Goal: Task Accomplishment & Management: Use online tool/utility

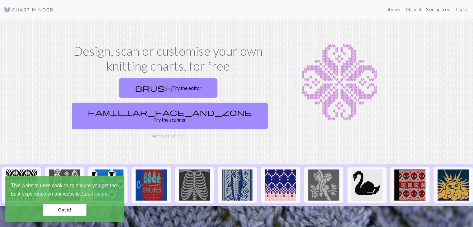
click at [437, 11] on link "Sign up free" at bounding box center [438, 9] width 30 height 12
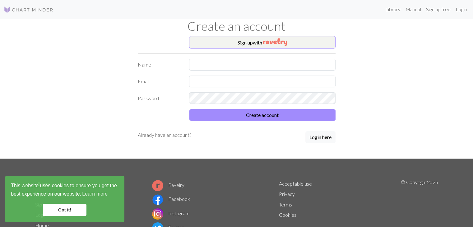
click at [460, 9] on link "Login" at bounding box center [461, 9] width 16 height 12
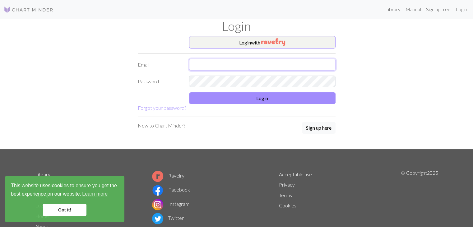
click at [263, 68] on input "text" at bounding box center [262, 65] width 146 height 12
type input "[EMAIL_ADDRESS][DOMAIN_NAME]"
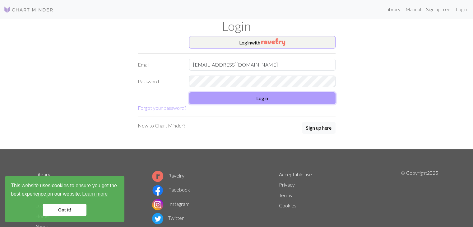
click at [256, 98] on button "Login" at bounding box center [262, 98] width 146 height 12
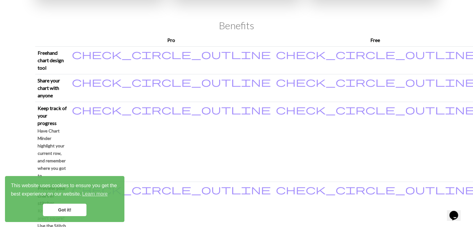
scroll to position [128, 0]
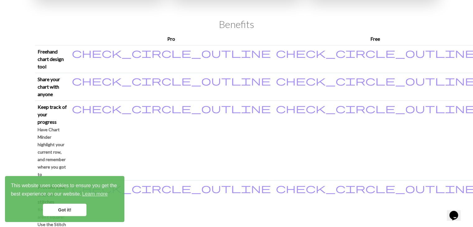
click at [53, 211] on link "Got it!" at bounding box center [65, 210] width 44 height 12
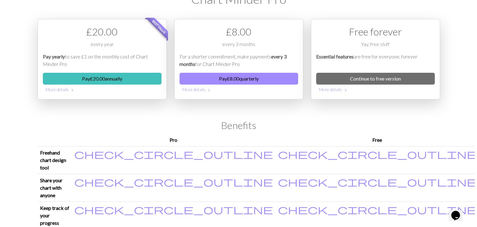
scroll to position [0, 0]
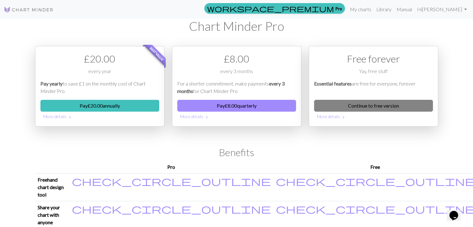
click at [372, 110] on link "Continue to free version" at bounding box center [373, 106] width 119 height 12
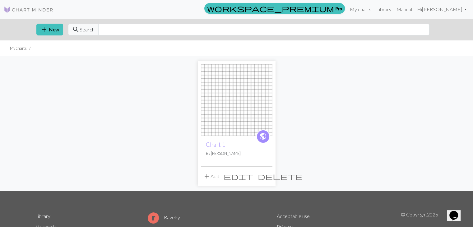
click at [221, 118] on img at bounding box center [236, 99] width 71 height 71
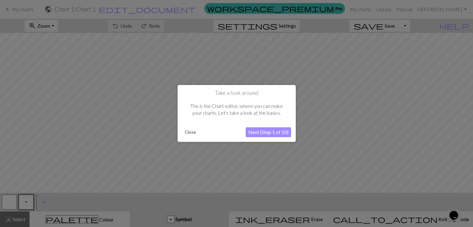
click at [189, 133] on button "Close" at bounding box center [190, 132] width 16 height 9
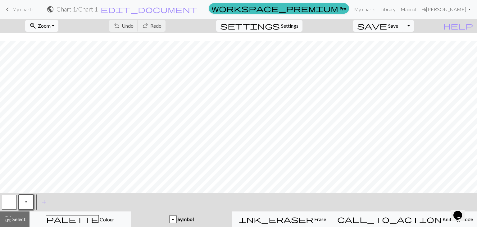
scroll to position [47, 0]
click at [414, 27] on button "Toggle Dropdown" at bounding box center [408, 26] width 12 height 12
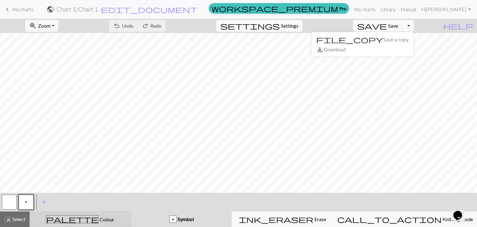
click at [63, 222] on div "palette Colour Colour" at bounding box center [81, 219] width 94 height 8
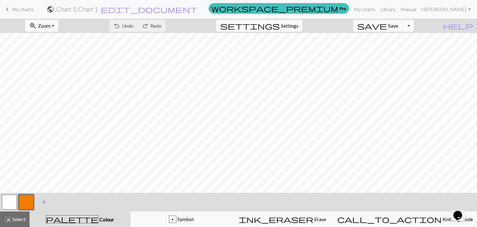
click at [44, 202] on span "add" at bounding box center [43, 202] width 7 height 9
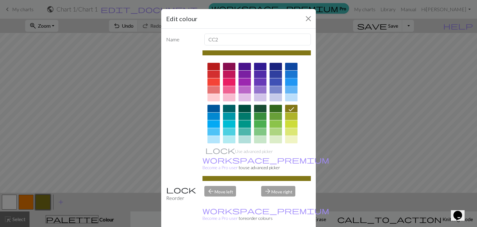
click at [287, 81] on div at bounding box center [291, 81] width 12 height 7
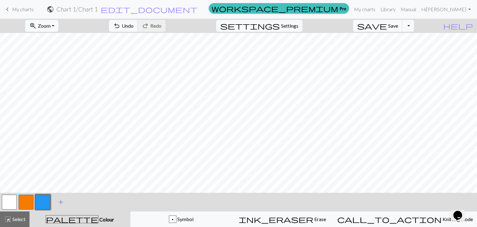
click at [61, 201] on span "add" at bounding box center [60, 202] width 7 height 9
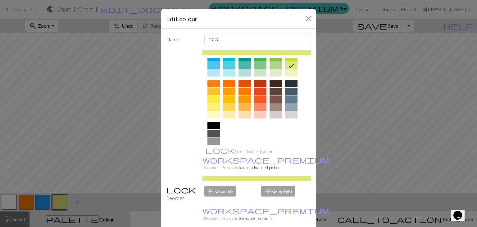
scroll to position [89, 0]
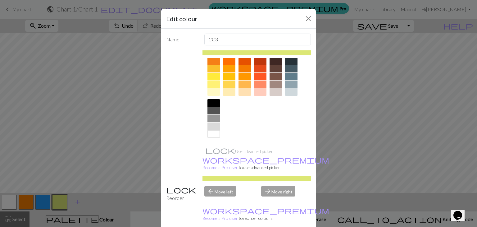
click at [209, 82] on div at bounding box center [214, 83] width 12 height 7
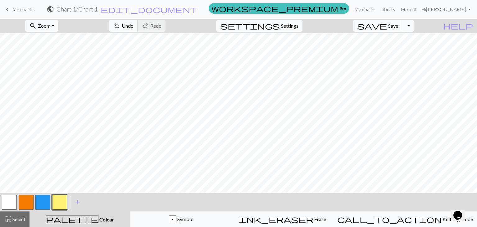
click at [63, 204] on button "button" at bounding box center [59, 202] width 15 height 15
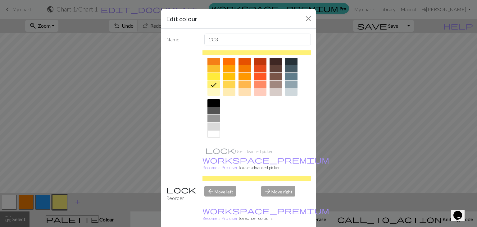
click at [212, 76] on div at bounding box center [214, 76] width 12 height 7
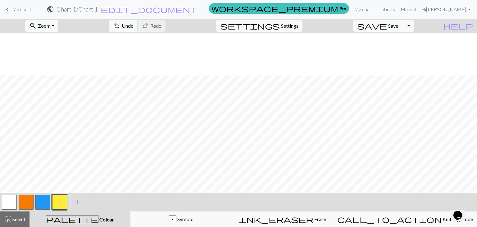
scroll to position [47, 0]
click at [11, 203] on button "button" at bounding box center [9, 202] width 15 height 15
click at [75, 202] on span "add" at bounding box center [77, 202] width 7 height 9
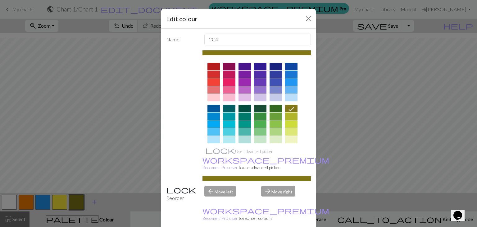
scroll to position [89, 0]
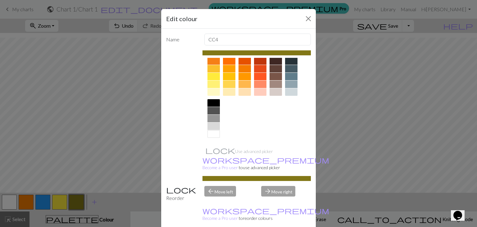
click at [211, 102] on div at bounding box center [214, 102] width 12 height 7
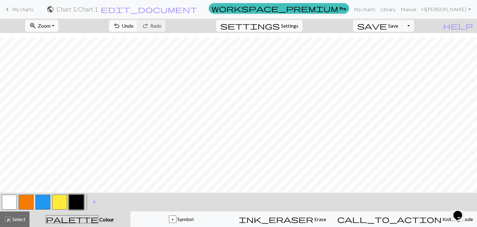
click at [11, 200] on button "button" at bounding box center [9, 202] width 15 height 15
click at [76, 195] on button "button" at bounding box center [76, 202] width 15 height 15
click at [9, 206] on button "button" at bounding box center [9, 202] width 15 height 15
click at [77, 199] on button "button" at bounding box center [76, 202] width 15 height 15
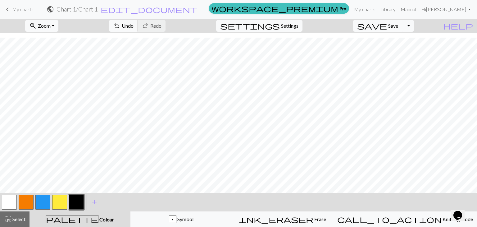
scroll to position [47, 0]
click at [213, 217] on div "p Symbol" at bounding box center [182, 218] width 94 height 7
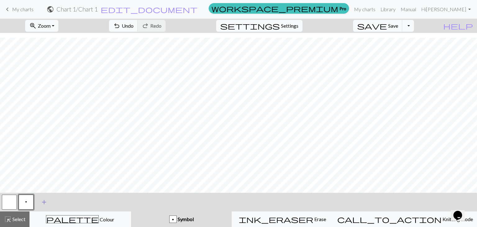
click at [44, 200] on span "add" at bounding box center [43, 202] width 7 height 9
click at [30, 200] on button "p" at bounding box center [26, 202] width 15 height 15
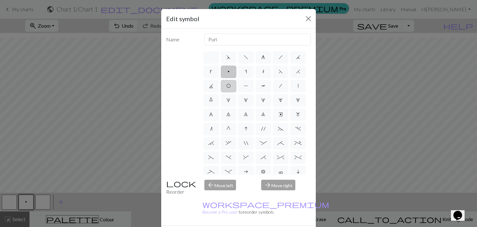
click at [231, 87] on span "O" at bounding box center [229, 85] width 4 height 5
click at [231, 86] on input "O" at bounding box center [229, 84] width 4 height 4
radio input "true"
type input "yo"
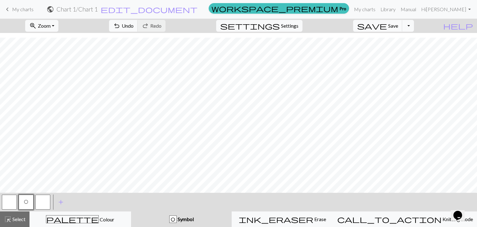
click at [41, 198] on button "button" at bounding box center [42, 202] width 15 height 15
click at [41, 202] on button "button" at bounding box center [42, 202] width 15 height 15
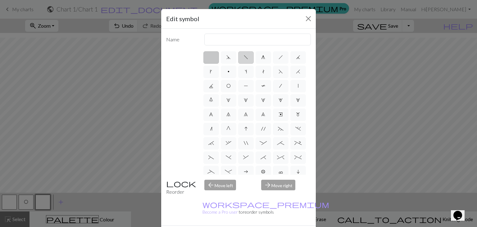
click at [247, 54] on label "f" at bounding box center [246, 57] width 16 height 12
click at [247, 54] on input "f" at bounding box center [246, 55] width 4 height 4
radio input "true"
type input "left leaning decrease"
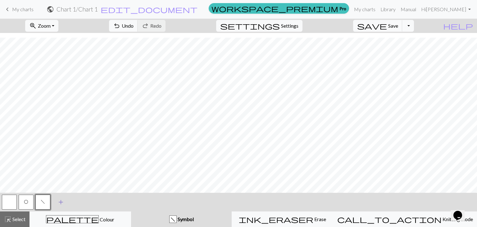
click at [60, 199] on span "add" at bounding box center [60, 202] width 7 height 9
click at [60, 202] on button "button" at bounding box center [59, 202] width 15 height 15
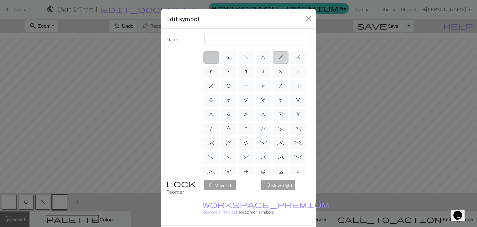
click at [275, 57] on label "h" at bounding box center [281, 57] width 16 height 12
click at [279, 57] on input "h" at bounding box center [281, 55] width 4 height 4
radio input "true"
type input "right leaning decrease"
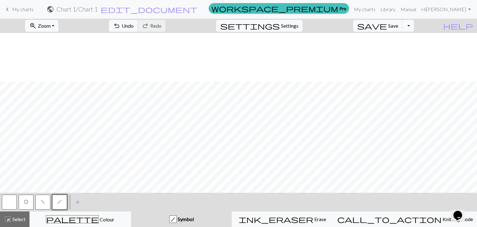
scroll to position [159, 0]
click at [60, 200] on span "h" at bounding box center [59, 201] width 4 height 5
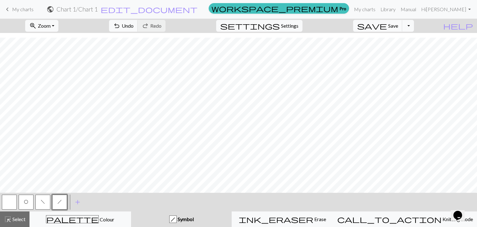
click at [25, 199] on span "O" at bounding box center [26, 201] width 4 height 5
click at [28, 204] on button "O" at bounding box center [26, 202] width 15 height 15
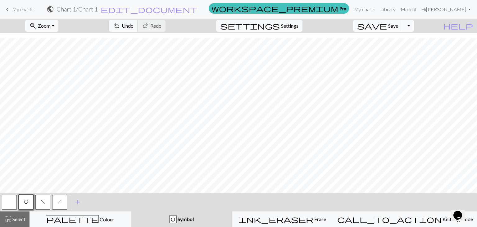
click at [6, 207] on button "button" at bounding box center [9, 202] width 15 height 15
click at [30, 201] on button "O" at bounding box center [26, 202] width 15 height 15
click at [12, 198] on button "button" at bounding box center [9, 202] width 15 height 15
click at [28, 204] on button "O" at bounding box center [26, 202] width 15 height 15
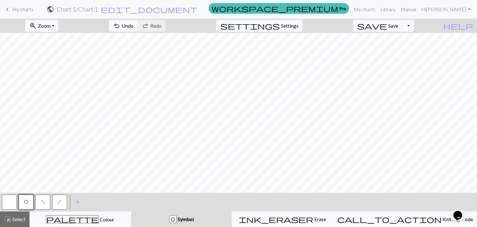
scroll to position [119, 0]
click at [14, 203] on button "button" at bounding box center [9, 202] width 15 height 15
click at [27, 201] on span "O" at bounding box center [26, 201] width 4 height 5
click at [13, 198] on button "button" at bounding box center [9, 202] width 15 height 15
click at [29, 203] on button "O" at bounding box center [26, 202] width 15 height 15
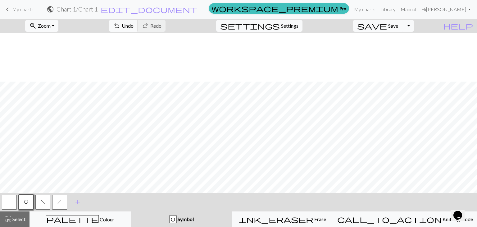
scroll to position [159, 0]
click at [62, 202] on button "h" at bounding box center [59, 202] width 15 height 15
click at [42, 204] on button "f" at bounding box center [42, 202] width 15 height 15
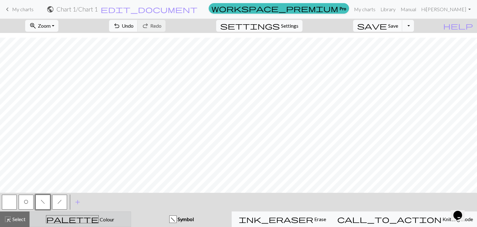
click at [59, 218] on div "palette Colour Colour" at bounding box center [81, 219] width 94 height 8
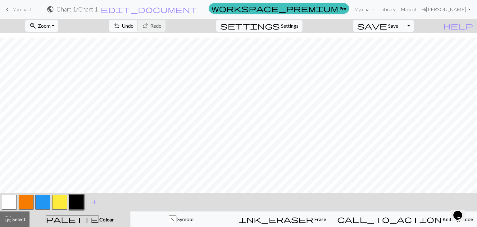
click at [63, 197] on button "button" at bounding box center [59, 202] width 15 height 15
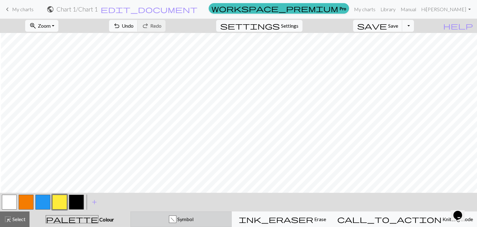
click at [186, 224] on button "f Symbol" at bounding box center [182, 219] width 102 height 16
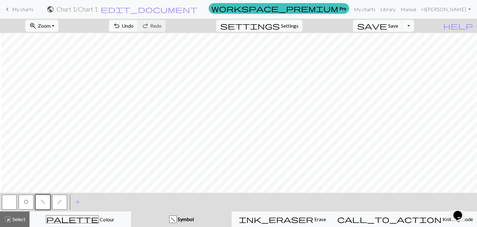
click at [12, 202] on button "button" at bounding box center [9, 202] width 15 height 15
click at [28, 200] on span "O" at bounding box center [26, 201] width 4 height 5
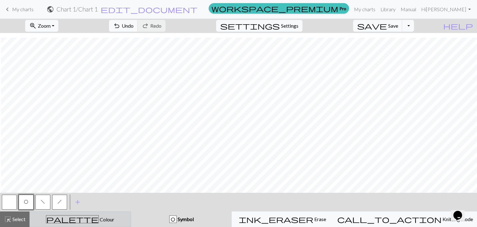
click at [59, 217] on div "palette Colour Colour" at bounding box center [81, 219] width 94 height 8
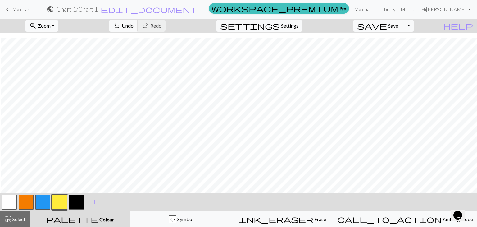
click at [44, 203] on button "button" at bounding box center [42, 202] width 15 height 15
click at [62, 205] on button "button" at bounding box center [59, 202] width 15 height 15
click at [13, 201] on button "button" at bounding box center [9, 202] width 15 height 15
click at [93, 202] on span "add" at bounding box center [94, 202] width 7 height 9
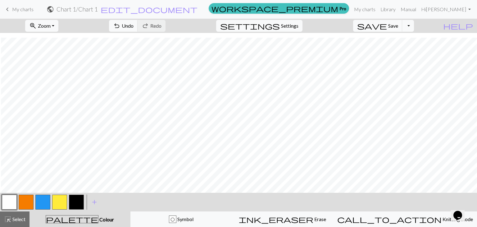
click at [98, 214] on button "palette Colour Colour" at bounding box center [80, 219] width 101 height 16
click at [99, 217] on span "Colour" at bounding box center [107, 219] width 16 height 6
click at [176, 221] on div "O" at bounding box center [172, 218] width 7 height 7
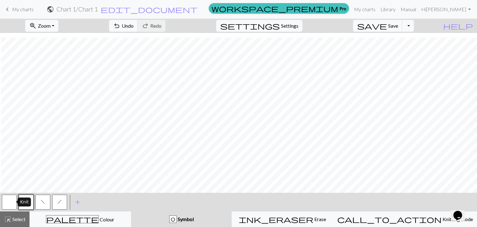
click at [7, 204] on button "button" at bounding box center [9, 202] width 15 height 15
click at [55, 204] on button "h" at bounding box center [59, 202] width 15 height 15
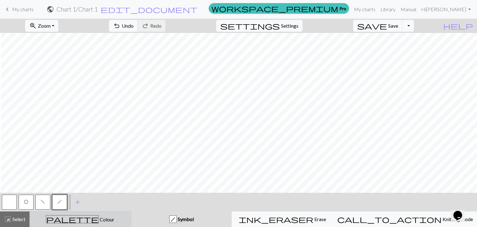
click at [100, 219] on div "palette Colour Colour" at bounding box center [81, 219] width 94 height 8
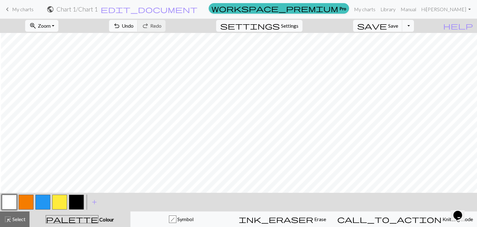
click at [44, 200] on button "button" at bounding box center [42, 202] width 15 height 15
click at [73, 218] on div "palette Colour Colour" at bounding box center [80, 219] width 94 height 8
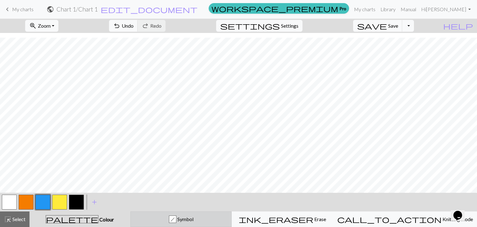
click at [195, 222] on div "h Symbol" at bounding box center [182, 218] width 94 height 7
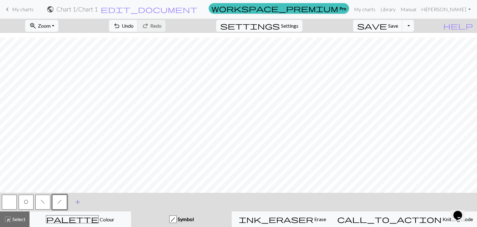
click at [78, 200] on span "add" at bounding box center [77, 202] width 7 height 9
click at [71, 202] on button "button" at bounding box center [76, 202] width 15 height 15
click at [79, 204] on button "button" at bounding box center [76, 202] width 15 height 15
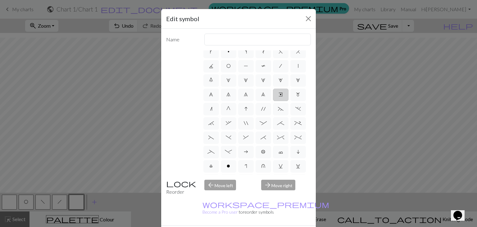
scroll to position [0, 0]
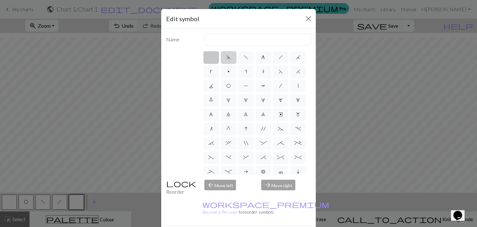
click at [222, 58] on label "d" at bounding box center [229, 57] width 16 height 12
click at [227, 57] on input "d" at bounding box center [229, 55] width 4 height 4
radio input "true"
type input "sk2p"
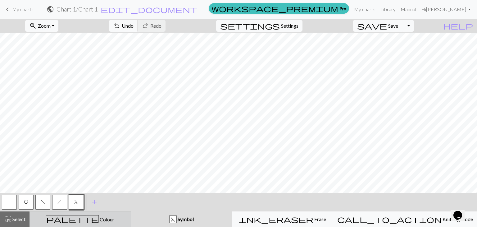
click at [52, 214] on button "palette Colour Colour" at bounding box center [81, 219] width 102 height 16
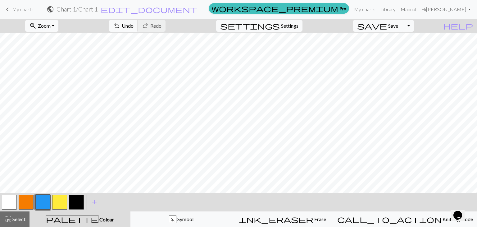
click at [11, 203] on button "button" at bounding box center [9, 202] width 15 height 15
click at [100, 218] on div "palette Colour Colour" at bounding box center [80, 219] width 94 height 8
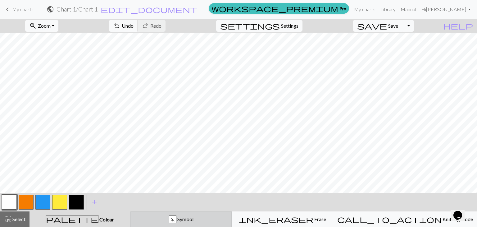
click at [183, 218] on div "d Symbol" at bounding box center [182, 218] width 94 height 7
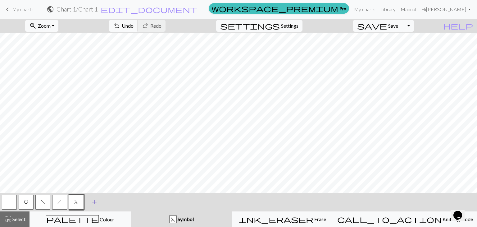
click at [90, 200] on button "add Add a symbol" at bounding box center [95, 202] width 16 height 16
click at [94, 201] on button "button" at bounding box center [93, 202] width 15 height 15
click at [92, 203] on button "button" at bounding box center [93, 202] width 15 height 15
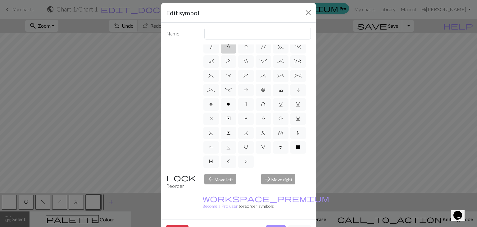
scroll to position [5, 0]
click at [271, 181] on div "arrow_forward Move right" at bounding box center [286, 182] width 57 height 16
click at [222, 178] on div "arrow_back Move left" at bounding box center [229, 182] width 57 height 16
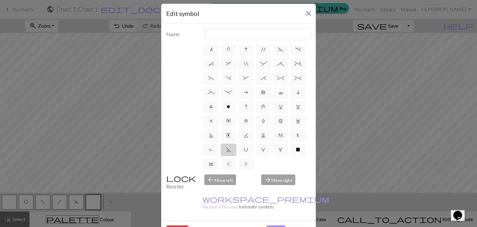
scroll to position [0, 0]
drag, startPoint x: 247, startPoint y: 120, endPoint x: 224, endPoint y: 213, distance: 96.4
click at [224, 220] on div "Delete Done Cancel" at bounding box center [238, 231] width 155 height 22
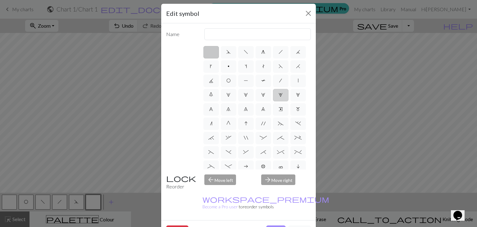
click at [279, 97] on span "4" at bounding box center [281, 94] width 4 height 5
click at [279, 95] on input "4" at bounding box center [281, 93] width 4 height 4
radio input "true"
type input "increase 4"
click at [268, 225] on button "Done" at bounding box center [276, 231] width 20 height 12
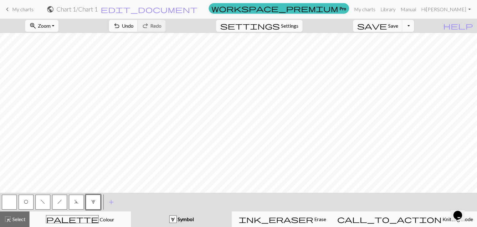
click at [93, 209] on button "4" at bounding box center [93, 202] width 15 height 15
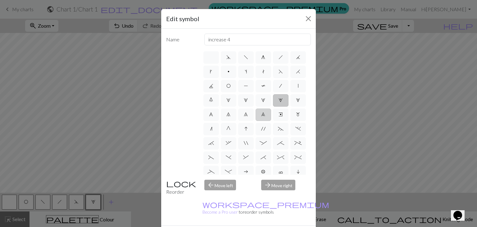
click at [256, 121] on label "9" at bounding box center [264, 114] width 16 height 12
click at [261, 115] on input "9" at bounding box center [263, 113] width 4 height 4
radio input "true"
type input "decrease 4"
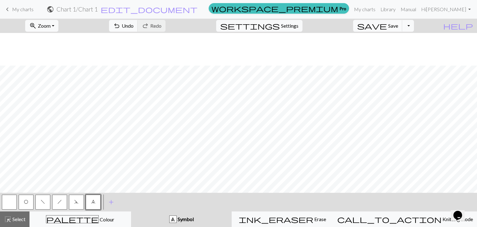
scroll to position [108, 0]
click at [111, 202] on span "add" at bounding box center [111, 202] width 7 height 9
click at [111, 202] on button "button" at bounding box center [110, 202] width 15 height 15
click at [111, 200] on button "button" at bounding box center [110, 202] width 15 height 15
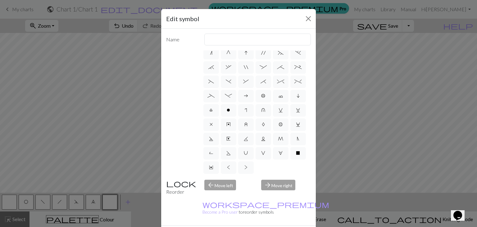
scroll to position [119, 0]
click at [291, 158] on label "X" at bounding box center [299, 153] width 16 height 12
click at [296, 225] on input "X" at bounding box center [298, 227] width 4 height 4
radio input "true"
type input "no stitch"
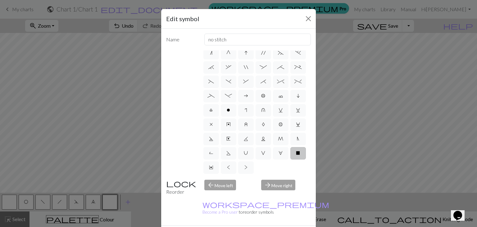
scroll to position [59, 0]
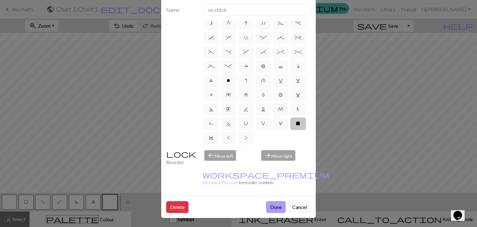
click at [275, 201] on button "Done" at bounding box center [276, 207] width 20 height 12
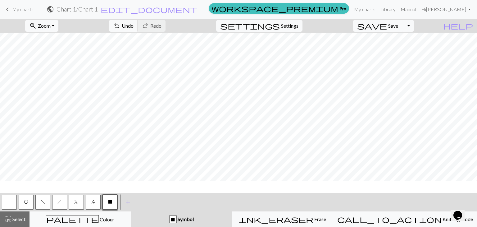
scroll to position [0, 0]
click at [387, 29] on span "save" at bounding box center [372, 25] width 30 height 9
click at [398, 25] on button "save Save Save" at bounding box center [377, 26] width 49 height 12
click at [414, 25] on button "Toggle Dropdown" at bounding box center [408, 26] width 12 height 12
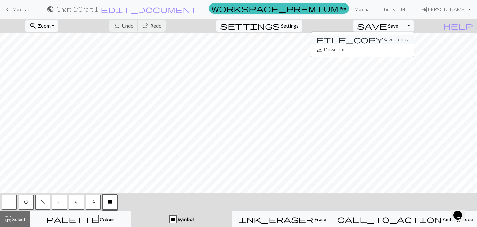
click at [397, 38] on button "file_copy Save a copy" at bounding box center [362, 39] width 103 height 10
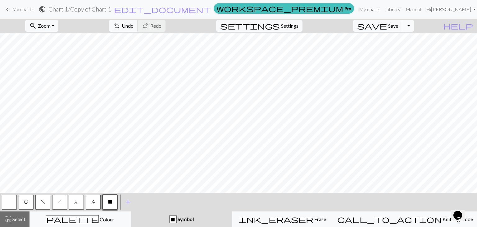
click at [414, 27] on button "Toggle Dropdown" at bounding box center [408, 26] width 12 height 12
click at [401, 48] on button "save_alt Download" at bounding box center [362, 49] width 103 height 10
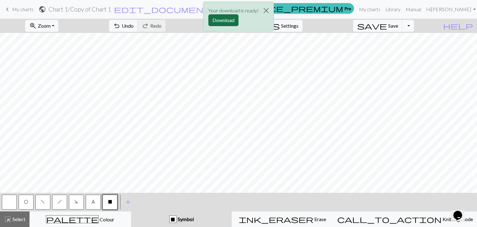
click at [221, 17] on button "Download" at bounding box center [224, 20] width 30 height 12
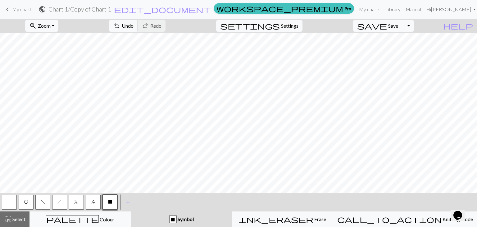
click at [9, 9] on span "keyboard_arrow_left" at bounding box center [7, 9] width 7 height 9
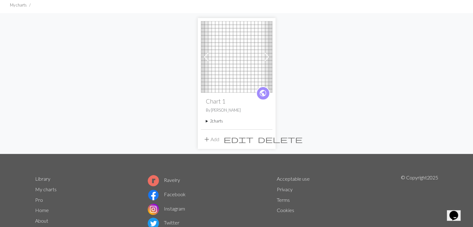
scroll to position [44, 0]
click at [266, 59] on span at bounding box center [267, 57] width 10 height 10
click at [268, 137] on span "delete" at bounding box center [280, 139] width 45 height 9
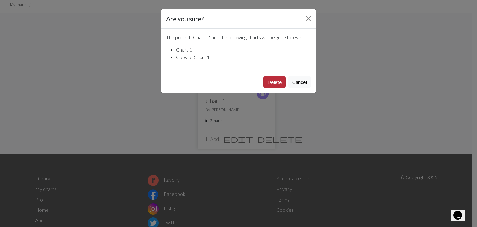
click at [270, 81] on button "Delete" at bounding box center [275, 82] width 22 height 12
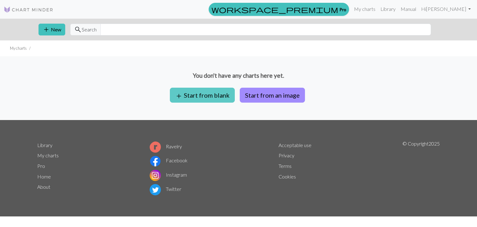
click at [204, 95] on button "add Start from blank" at bounding box center [202, 95] width 65 height 15
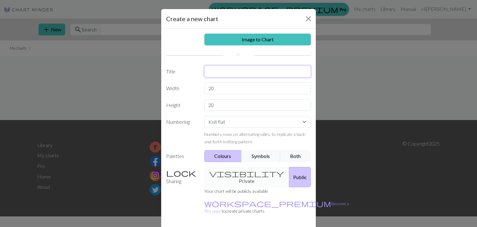
click at [207, 71] on input "text" at bounding box center [257, 72] width 107 height 12
type input "Chart 2"
click at [219, 90] on input "20" at bounding box center [257, 88] width 107 height 12
type input "21"
click at [222, 106] on input "20" at bounding box center [257, 105] width 107 height 12
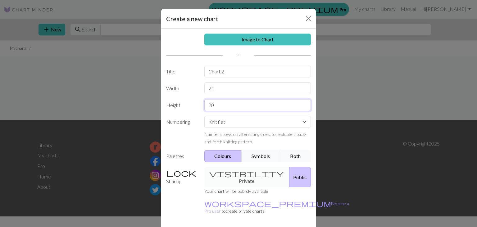
type input "2"
type input "54"
click at [231, 124] on select "Knit flat Knit in the round Lace knitting Cross stitch" at bounding box center [257, 122] width 107 height 12
select select "round"
click at [204, 116] on select "Knit flat Knit in the round Lace knitting Cross stitch" at bounding box center [257, 122] width 107 height 12
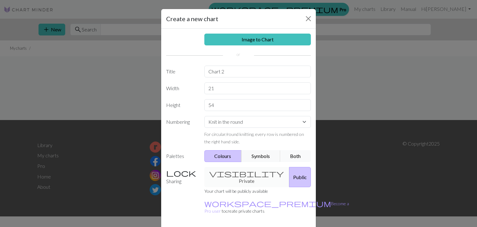
click at [286, 155] on button "Both" at bounding box center [295, 156] width 31 height 12
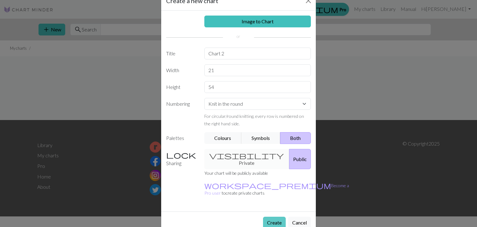
click at [271, 217] on button "Create" at bounding box center [274, 223] width 23 height 12
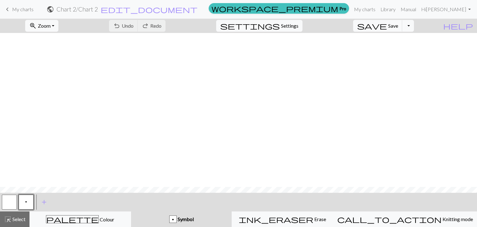
scroll to position [209, 0]
click at [44, 202] on span "add" at bounding box center [43, 202] width 7 height 9
click at [43, 204] on button "button" at bounding box center [42, 202] width 15 height 15
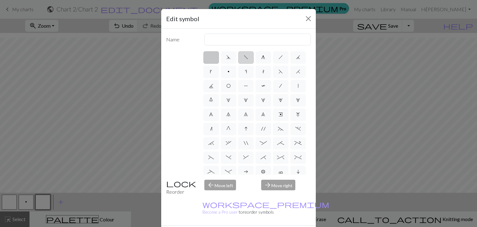
click at [245, 59] on span "f" at bounding box center [246, 57] width 4 height 5
click at [245, 57] on input "f" at bounding box center [246, 55] width 4 height 4
radio input "true"
type input "left leaning decrease"
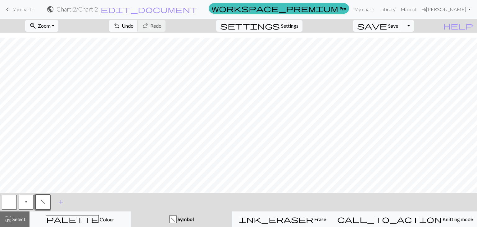
click at [65, 204] on button "add Add a symbol" at bounding box center [61, 202] width 16 height 16
click at [65, 204] on button "button" at bounding box center [59, 202] width 15 height 15
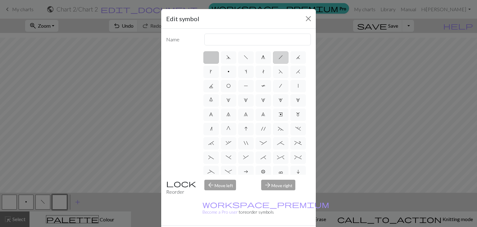
click at [281, 62] on label "h" at bounding box center [281, 57] width 16 height 12
click at [281, 57] on input "h" at bounding box center [281, 55] width 4 height 4
radio input "true"
type input "right leaning decrease"
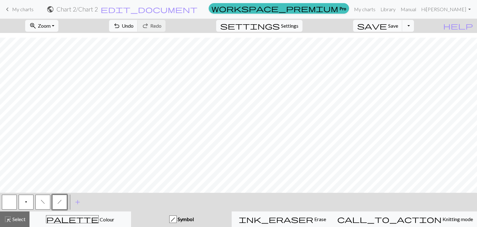
click at [21, 203] on button "p" at bounding box center [26, 202] width 15 height 15
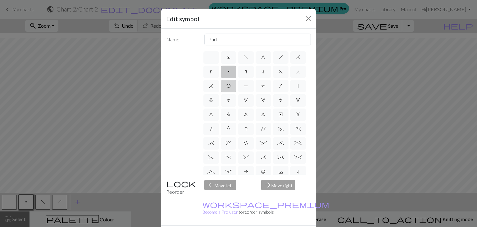
click at [236, 85] on label "O" at bounding box center [229, 86] width 16 height 12
click at [231, 85] on input "O" at bounding box center [229, 84] width 4 height 4
radio input "true"
type input "yo"
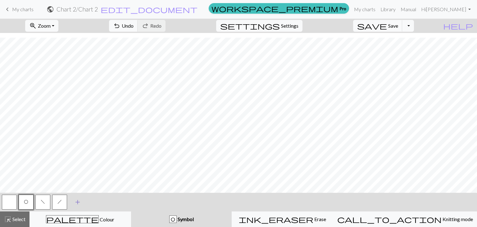
click at [76, 199] on span "add" at bounding box center [77, 202] width 7 height 9
click at [78, 203] on button "button" at bounding box center [76, 202] width 15 height 15
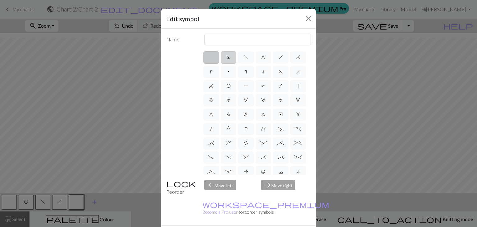
click at [229, 61] on label "d" at bounding box center [229, 57] width 16 height 12
click at [229, 57] on input "d" at bounding box center [229, 55] width 4 height 4
radio input "true"
type input "sk2p"
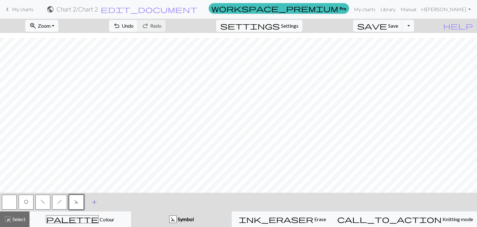
click at [94, 202] on span "add" at bounding box center [94, 202] width 7 height 9
click at [94, 202] on button "button" at bounding box center [93, 202] width 15 height 15
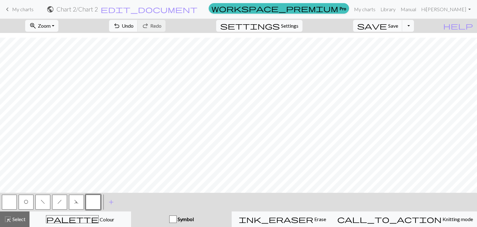
click at [28, 200] on span "O" at bounding box center [26, 201] width 4 height 5
click at [13, 198] on button "button" at bounding box center [9, 202] width 15 height 15
click at [29, 199] on button "O" at bounding box center [26, 202] width 15 height 15
click at [44, 201] on span "f" at bounding box center [43, 201] width 4 height 5
click at [60, 202] on span "h" at bounding box center [59, 201] width 4 height 5
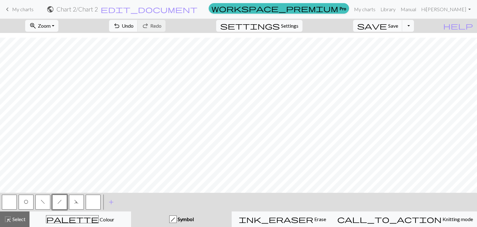
click at [70, 200] on button "d" at bounding box center [76, 202] width 15 height 15
click at [45, 200] on span "f" at bounding box center [43, 201] width 4 height 5
click at [61, 202] on span "h" at bounding box center [59, 201] width 4 height 5
click at [77, 200] on span "d" at bounding box center [76, 201] width 4 height 5
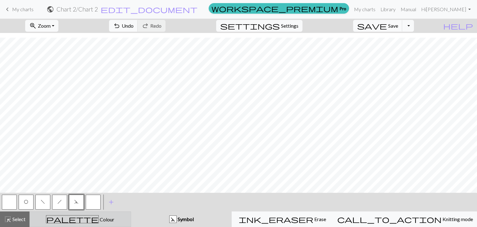
click at [71, 215] on div "palette Colour Colour" at bounding box center [81, 219] width 94 height 8
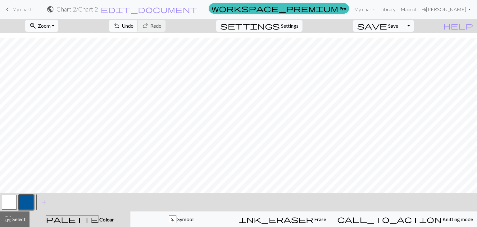
click at [28, 202] on button "button" at bounding box center [26, 202] width 15 height 15
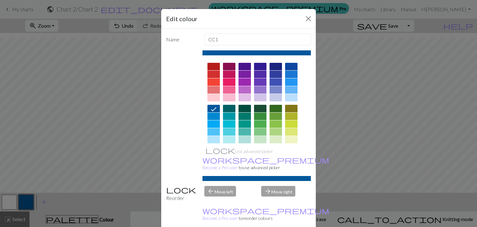
click at [213, 122] on div at bounding box center [214, 123] width 12 height 7
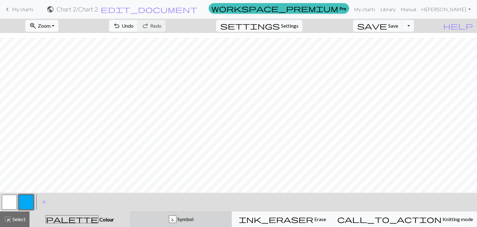
click at [212, 222] on div "d Symbol" at bounding box center [182, 218] width 94 height 7
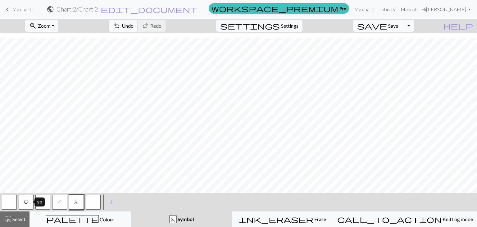
click at [26, 202] on span "O" at bounding box center [26, 201] width 4 height 5
click at [46, 203] on button "f" at bounding box center [42, 202] width 15 height 15
click at [20, 203] on button "O" at bounding box center [26, 202] width 15 height 15
click at [44, 207] on button "f" at bounding box center [42, 202] width 15 height 15
click at [58, 204] on button "h" at bounding box center [59, 202] width 15 height 15
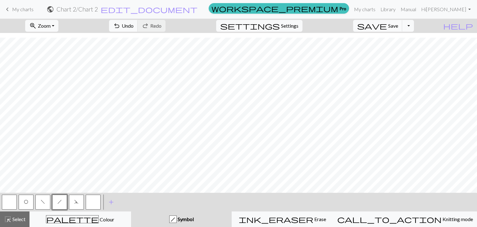
click at [11, 203] on button "button" at bounding box center [9, 202] width 15 height 15
click at [29, 204] on button "O" at bounding box center [26, 202] width 15 height 15
click at [58, 203] on span "h" at bounding box center [59, 201] width 4 height 5
click at [43, 199] on span "f" at bounding box center [43, 201] width 4 height 5
click at [25, 200] on span "O" at bounding box center [26, 201] width 4 height 5
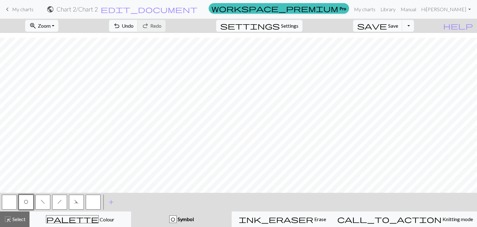
click at [80, 204] on button "d" at bounding box center [76, 202] width 15 height 15
click at [27, 203] on span "O" at bounding box center [26, 201] width 4 height 5
click at [28, 205] on button "O" at bounding box center [26, 202] width 15 height 15
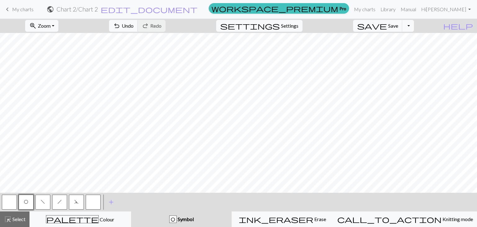
click at [9, 200] on button "button" at bounding box center [9, 202] width 15 height 15
click at [57, 201] on span "h" at bounding box center [59, 201] width 4 height 5
click at [46, 204] on button "f" at bounding box center [42, 202] width 15 height 15
click at [48, 202] on button "f" at bounding box center [42, 202] width 15 height 15
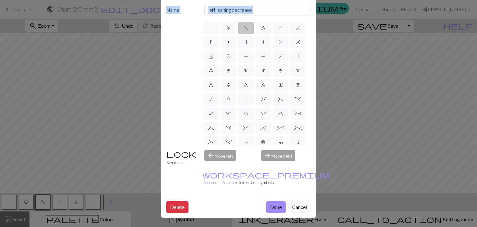
scroll to position [59, 0]
drag, startPoint x: 289, startPoint y: 123, endPoint x: 167, endPoint y: 236, distance: 165.3
click at [167, 227] on html "This website uses cookies to ensure you get the best experience on our website.…" at bounding box center [238, 113] width 477 height 227
click at [268, 201] on button "Done" at bounding box center [276, 207] width 20 height 12
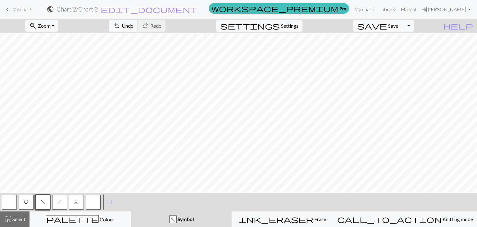
scroll to position [49, 0]
click at [62, 204] on span "h" at bounding box center [59, 201] width 4 height 5
click at [22, 205] on button "O" at bounding box center [26, 202] width 15 height 15
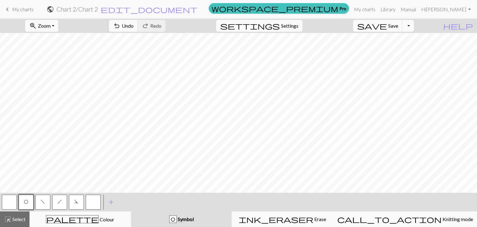
click at [57, 202] on span "h" at bounding box center [59, 201] width 4 height 5
click at [29, 205] on button "O" at bounding box center [26, 202] width 15 height 15
click at [42, 203] on span "f" at bounding box center [43, 201] width 4 height 5
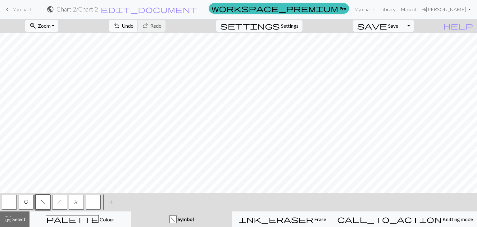
click at [14, 200] on button "button" at bounding box center [9, 202] width 15 height 15
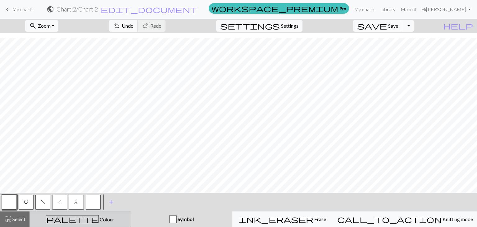
click at [63, 224] on button "palette Colour Colour" at bounding box center [81, 219] width 102 height 16
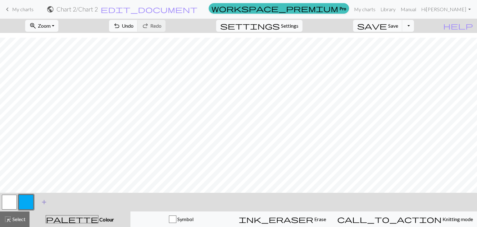
click at [46, 202] on span "add" at bounding box center [43, 202] width 7 height 9
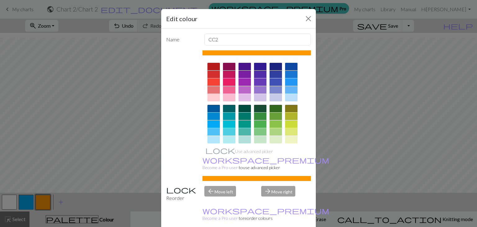
scroll to position [89, 0]
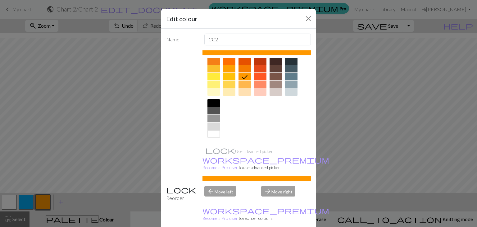
click at [215, 103] on div at bounding box center [214, 102] width 12 height 7
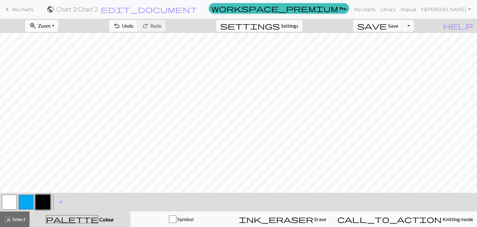
scroll to position [62, 5]
click at [99, 219] on span "Colour" at bounding box center [107, 219] width 16 height 6
click at [71, 215] on div "palette Colour Colour" at bounding box center [80, 219] width 94 height 8
click at [99, 219] on span "Colour" at bounding box center [107, 219] width 16 height 6
click at [176, 219] on div "button" at bounding box center [172, 218] width 7 height 7
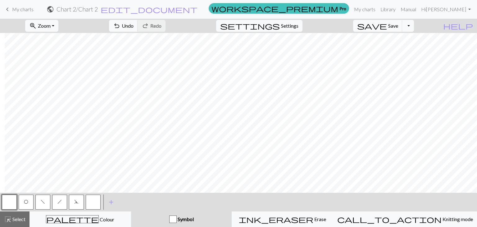
click at [22, 202] on button "O" at bounding box center [26, 202] width 15 height 15
click at [91, 198] on button "button" at bounding box center [93, 202] width 15 height 15
click at [7, 205] on button "button" at bounding box center [9, 202] width 15 height 15
click at [46, 204] on button "f" at bounding box center [42, 202] width 15 height 15
click at [61, 200] on span "h" at bounding box center [59, 201] width 4 height 5
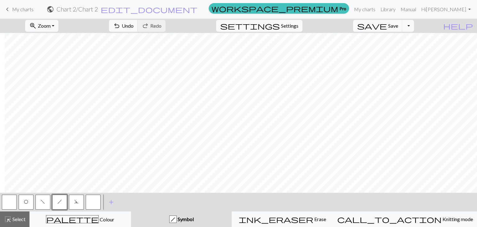
click at [29, 197] on button "O" at bounding box center [26, 202] width 15 height 15
click at [76, 200] on span "d" at bounding box center [76, 201] width 4 height 5
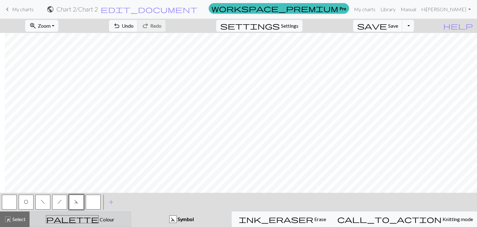
click at [103, 218] on div "palette Colour Colour" at bounding box center [81, 219] width 94 height 8
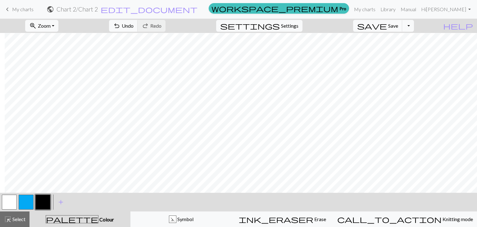
click at [29, 197] on button "button" at bounding box center [26, 202] width 15 height 15
click at [12, 204] on button "button" at bounding box center [9, 202] width 15 height 15
click at [25, 203] on button "button" at bounding box center [26, 202] width 15 height 15
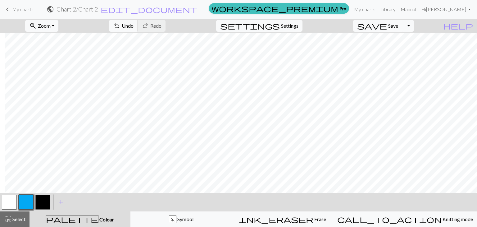
click at [43, 198] on button "button" at bounding box center [42, 202] width 15 height 15
click at [10, 202] on button "button" at bounding box center [9, 202] width 15 height 15
click at [23, 201] on button "button" at bounding box center [26, 202] width 15 height 15
click at [7, 204] on button "button" at bounding box center [9, 202] width 15 height 15
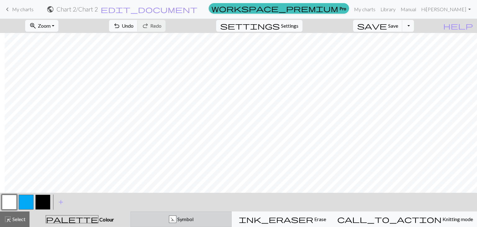
click at [194, 220] on span "Symbol" at bounding box center [184, 219] width 17 height 6
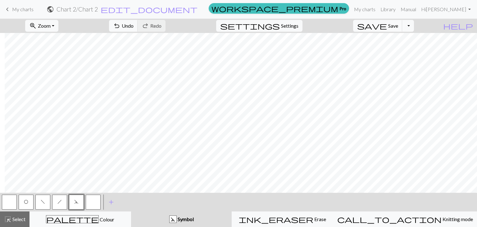
click at [30, 202] on button "O" at bounding box center [26, 202] width 15 height 15
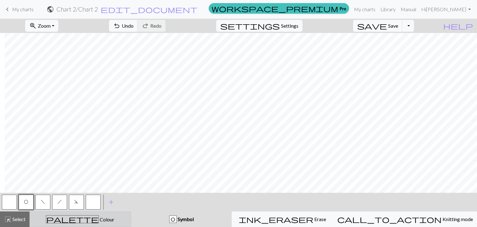
click at [64, 220] on div "palette Colour Colour" at bounding box center [81, 219] width 94 height 8
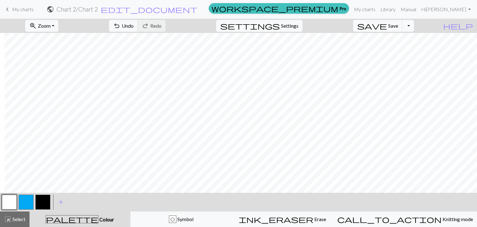
click at [45, 202] on button "button" at bounding box center [42, 202] width 15 height 15
